Goal: Transaction & Acquisition: Purchase product/service

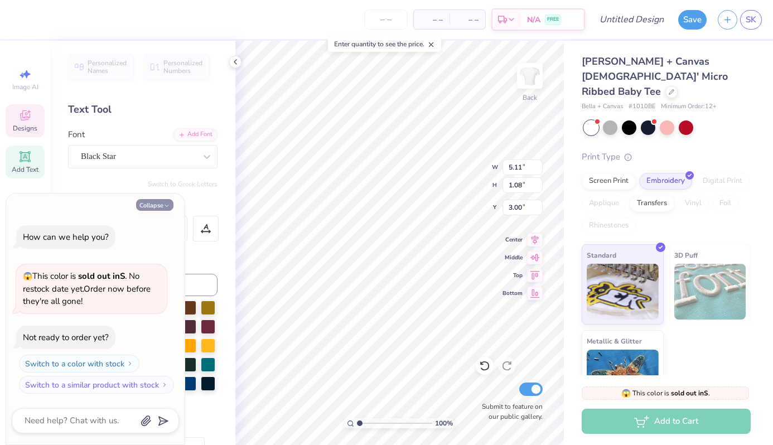
click at [156, 204] on button "Collapse" at bounding box center [154, 205] width 37 height 12
type textarea "x"
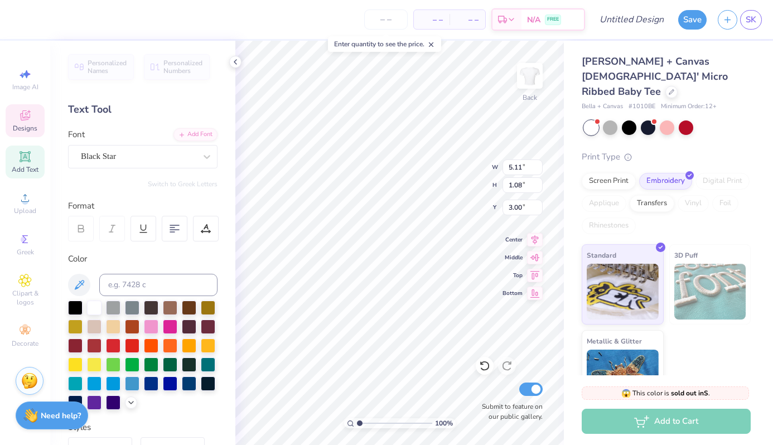
click at [156, 204] on div "Format" at bounding box center [143, 206] width 151 height 13
type textarea "s"
type textarea "jmu dance"
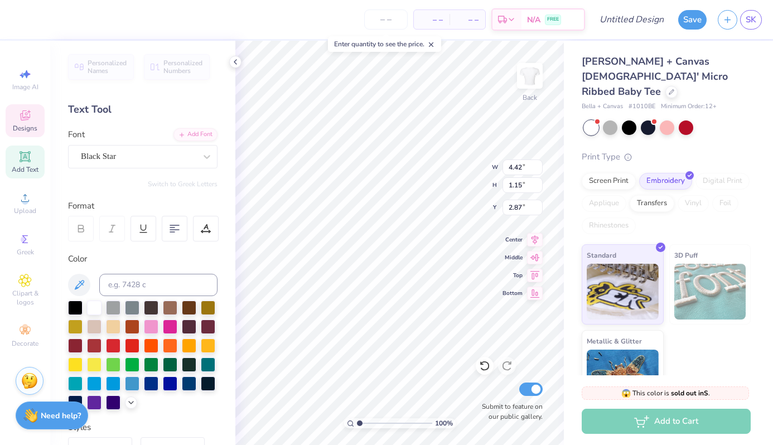
type input "3.37"
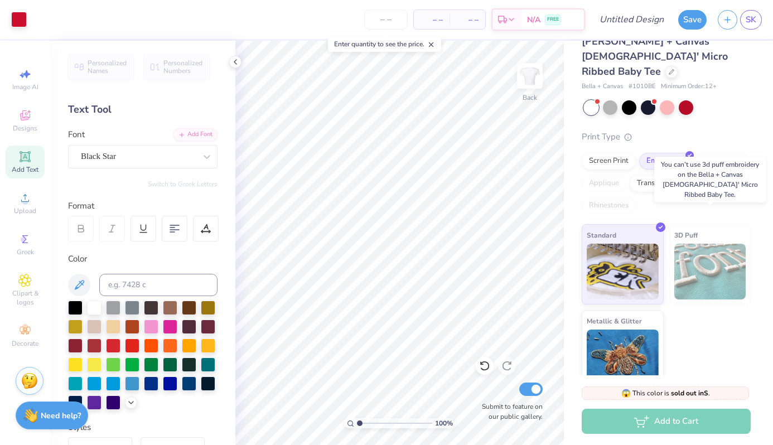
scroll to position [0, 0]
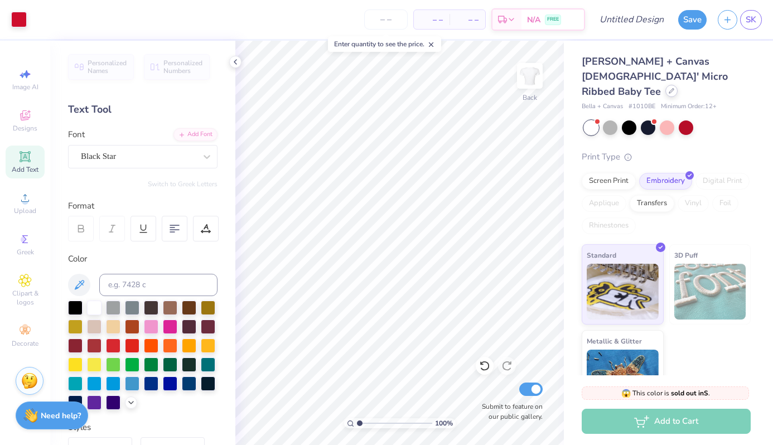
click at [666, 85] on div at bounding box center [672, 91] width 12 height 12
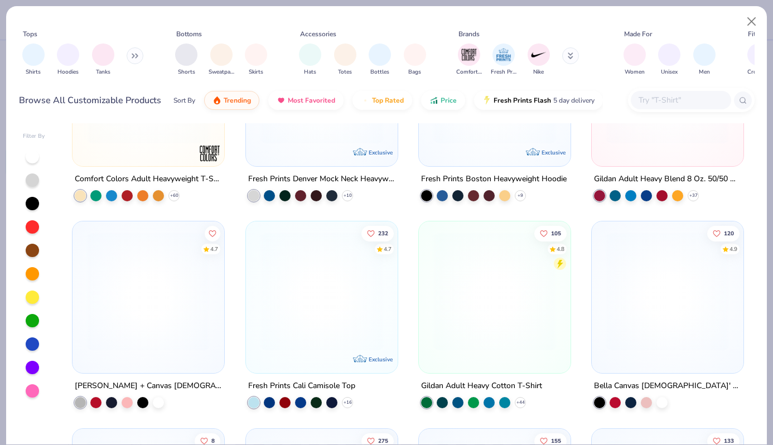
scroll to position [136, 0]
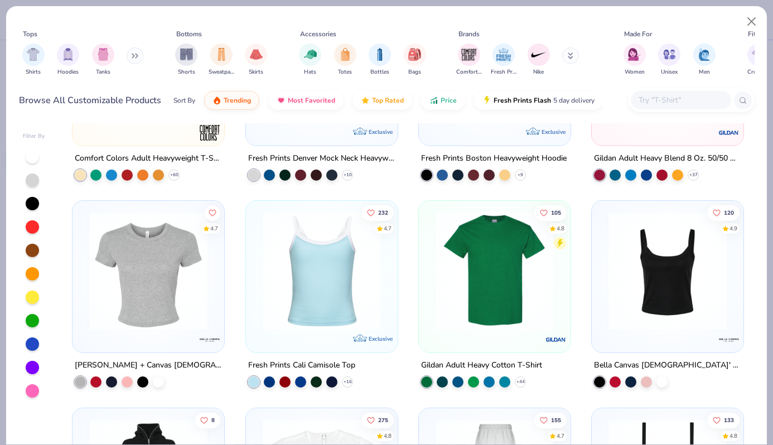
click at [462, 296] on img at bounding box center [494, 271] width 129 height 118
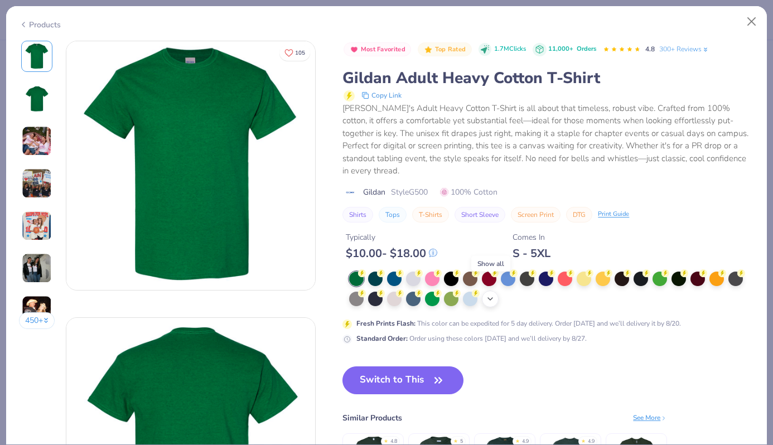
click at [487, 295] on icon at bounding box center [490, 299] width 9 height 9
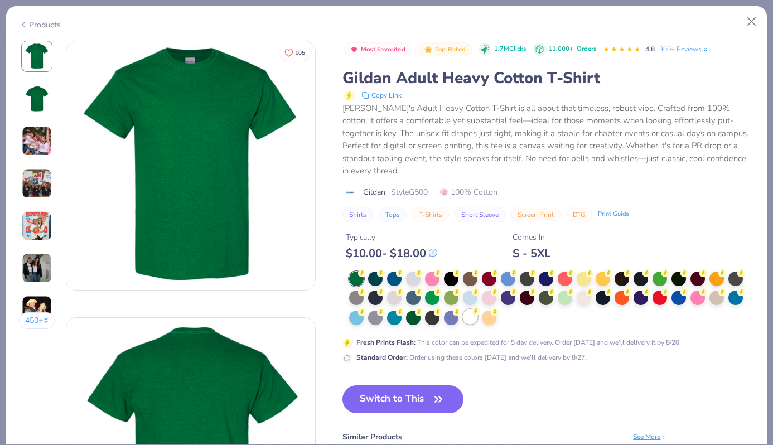
click at [473, 310] on div at bounding box center [470, 317] width 15 height 15
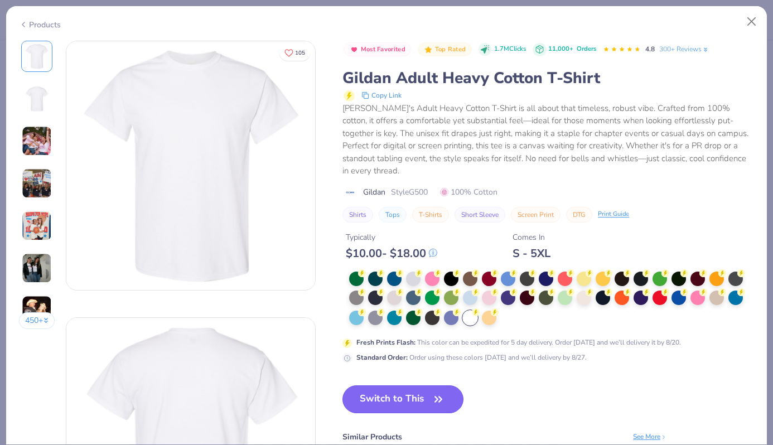
click at [415, 393] on button "Switch to This" at bounding box center [403, 400] width 121 height 28
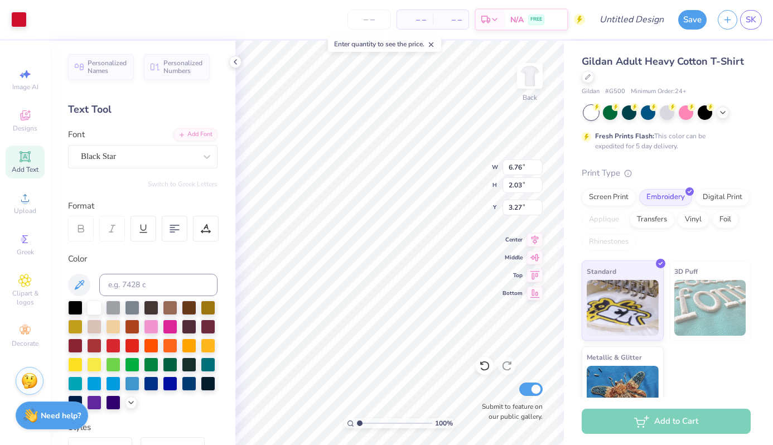
type input "3.27"
click at [659, 420] on div "Add to Cart" at bounding box center [666, 421] width 169 height 25
click at [625, 418] on div "Add to Cart" at bounding box center [666, 421] width 169 height 25
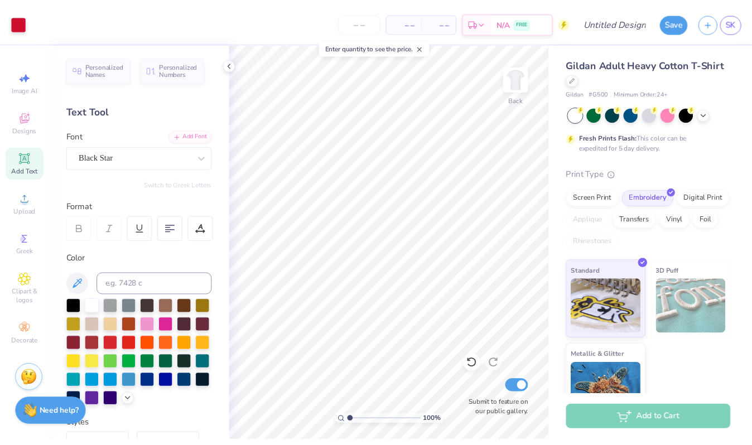
scroll to position [29, 0]
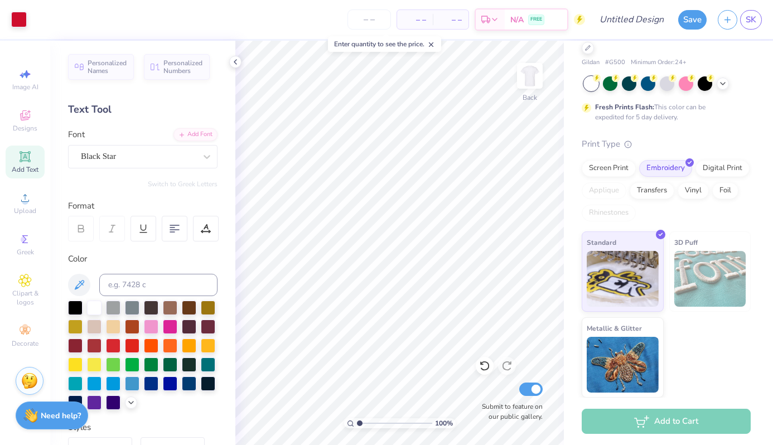
click at [694, 418] on div "Add to Cart" at bounding box center [666, 421] width 169 height 25
click at [696, 333] on div "Standard 3D Puff Metallic & Glitter" at bounding box center [666, 315] width 169 height 166
click at [235, 62] on icon at bounding box center [235, 61] width 9 height 9
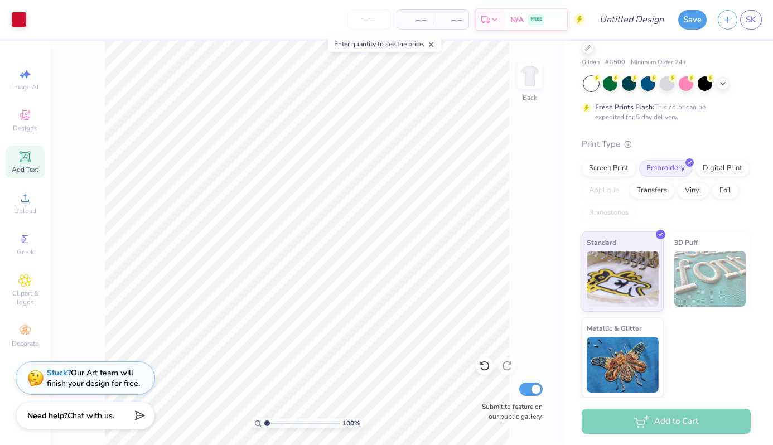
click at [418, 20] on span "– –" at bounding box center [415, 20] width 22 height 12
click at [355, 19] on input "number" at bounding box center [370, 19] width 44 height 20
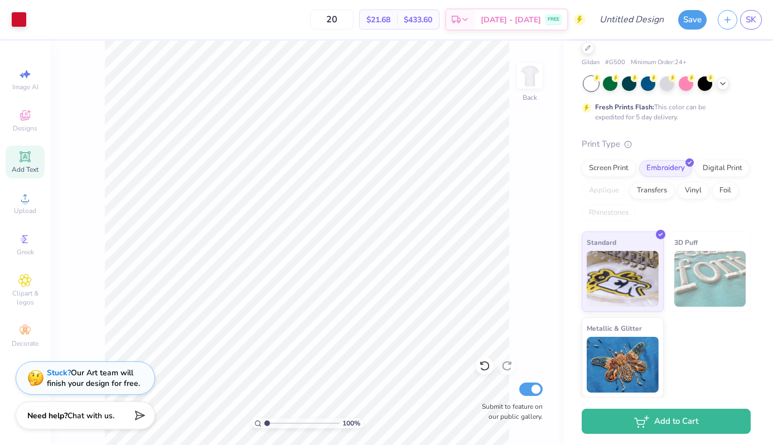
type input "2"
type input "4"
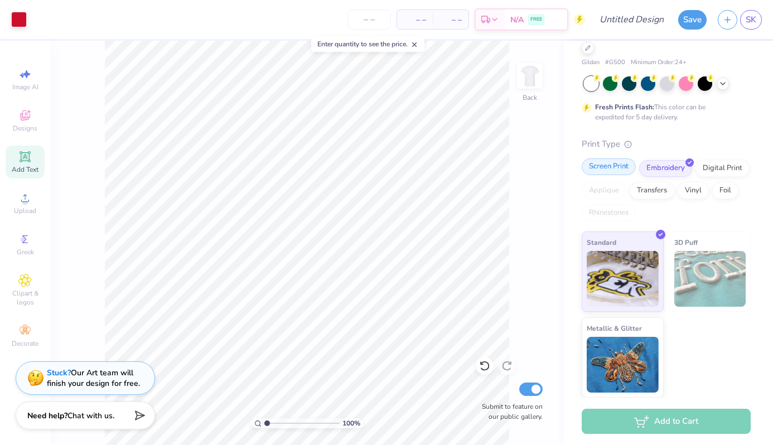
click at [604, 169] on div "Screen Print" at bounding box center [609, 166] width 54 height 17
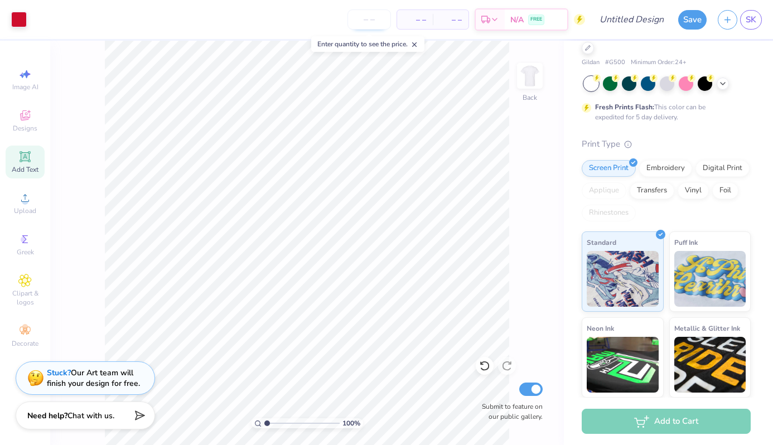
click at [375, 22] on input "number" at bounding box center [370, 19] width 44 height 20
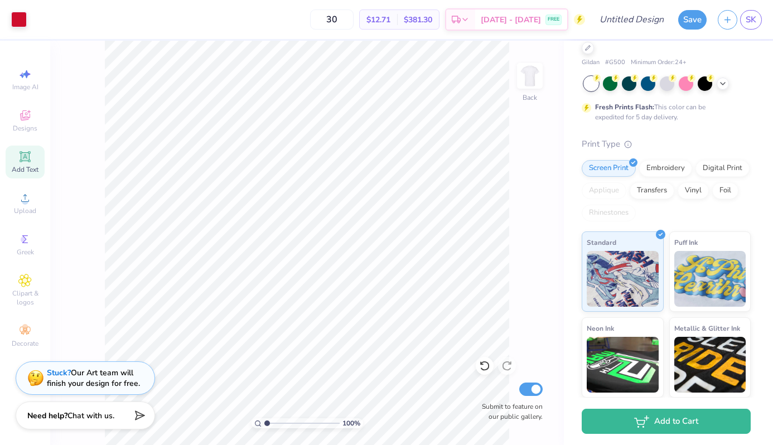
type input "30"
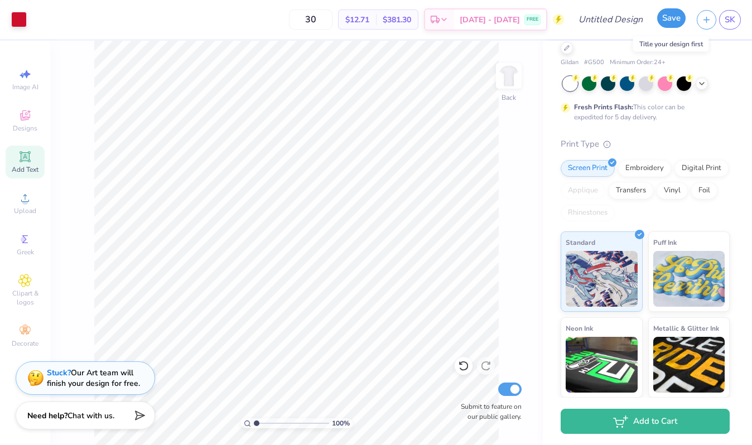
click at [672, 25] on button "Save" at bounding box center [671, 18] width 28 height 20
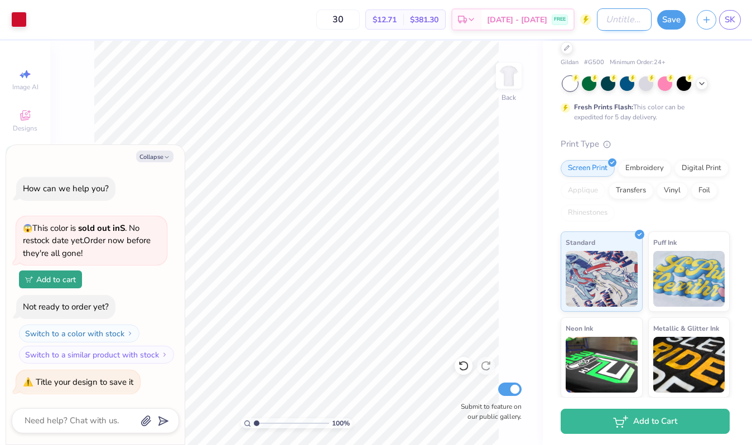
type textarea "x"
click at [617, 23] on input "Design Title" at bounding box center [624, 19] width 55 height 22
type input "t"
type textarea "x"
type input "t"
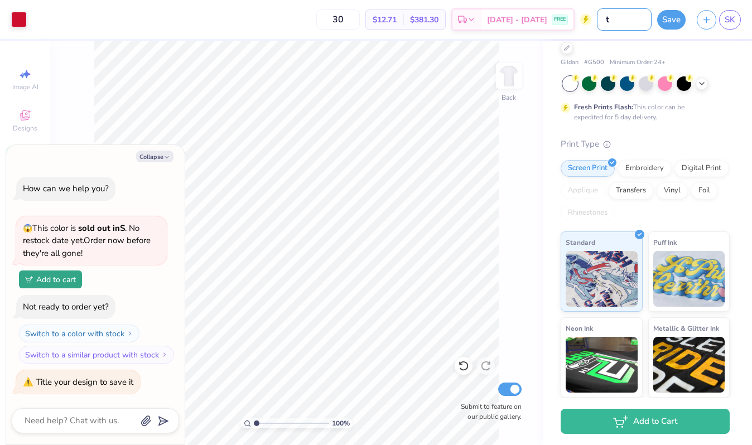
type textarea "x"
type input "t s"
type textarea "x"
type input "t sh"
type textarea "x"
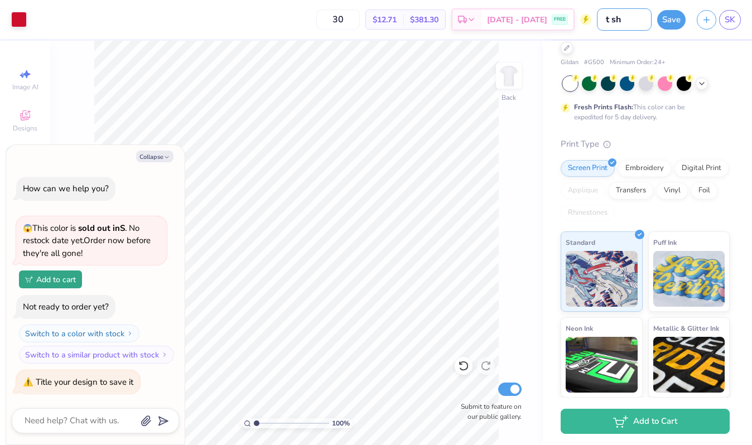
type input "t shi"
type textarea "x"
type input "t shir"
type textarea "x"
type input "t shirt"
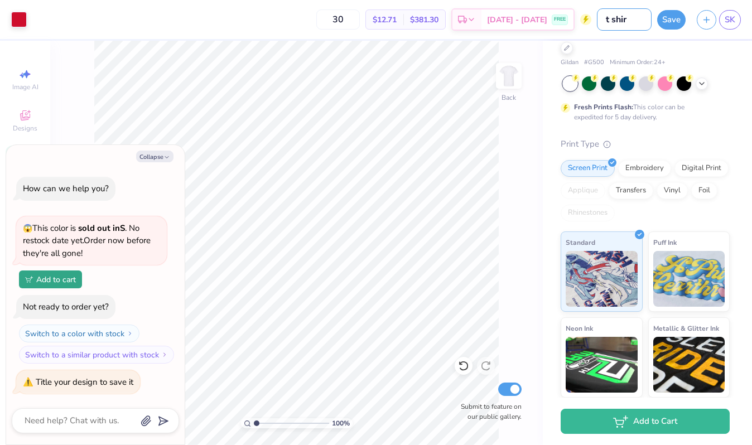
type textarea "x"
type input "t shirt"
click at [675, 21] on button "Save" at bounding box center [671, 18] width 28 height 20
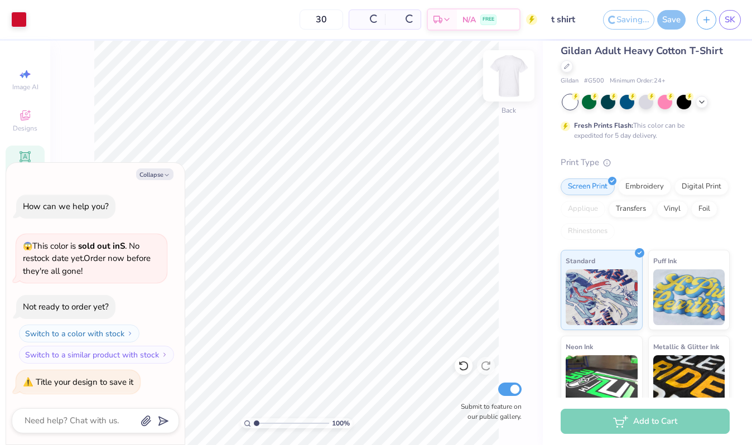
scroll to position [47, 0]
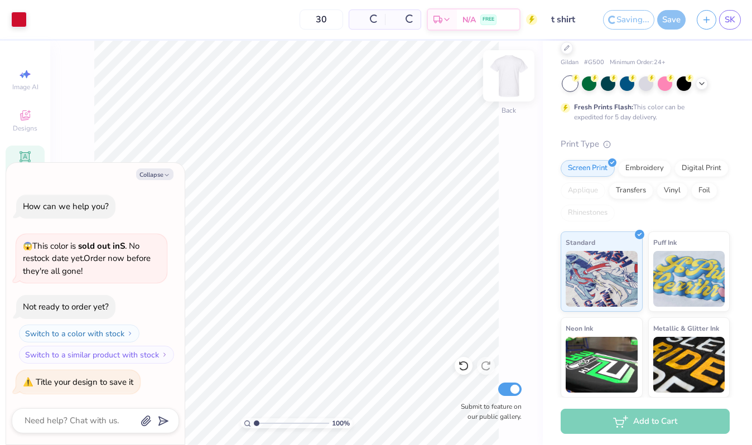
type textarea "x"
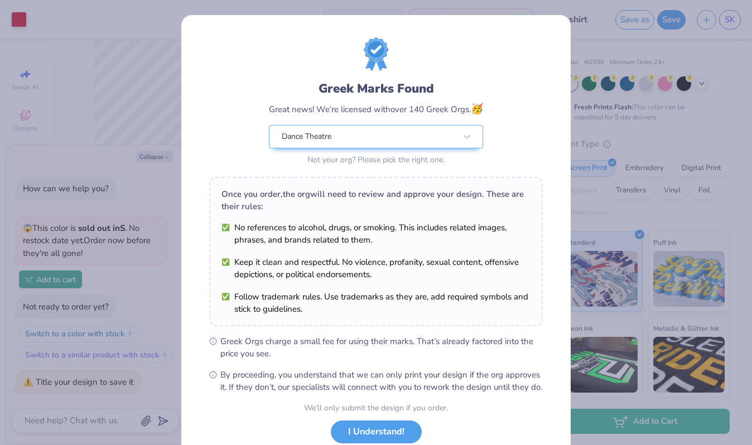
click at [576, 26] on div "Greek Marks Found Great news! We’re licensed with over 140 Greek Orgs. 🥳 Dance …" at bounding box center [376, 222] width 752 height 445
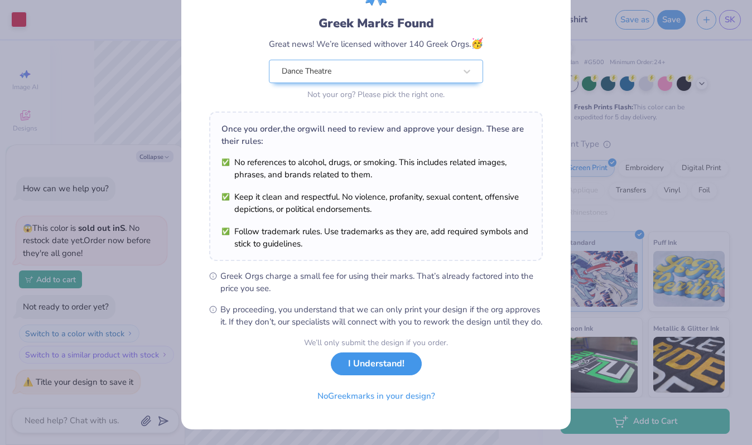
click at [399, 372] on button "I Understand!" at bounding box center [376, 364] width 91 height 23
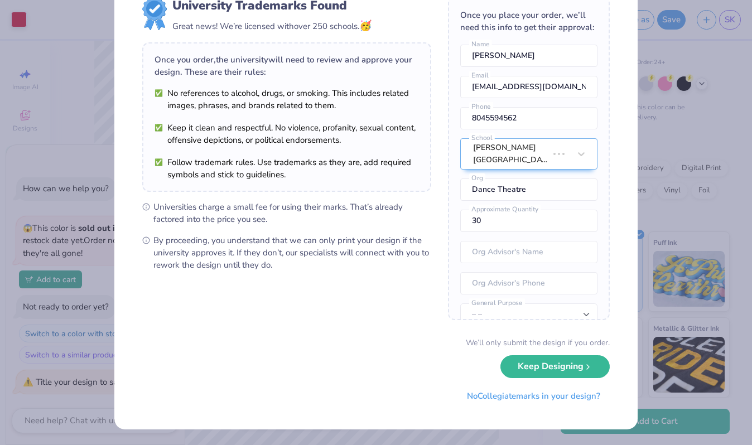
scroll to position [0, 0]
